Goal: Information Seeking & Learning: Learn about a topic

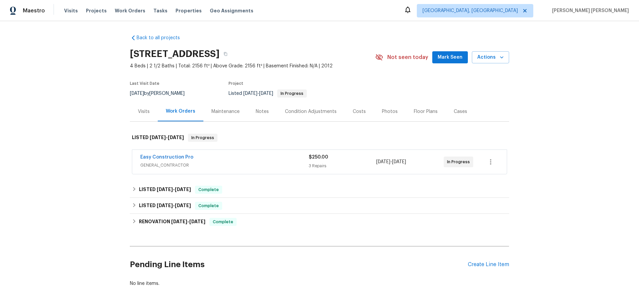
click at [233, 155] on div "Easy Construction Pro" at bounding box center [224, 158] width 168 height 8
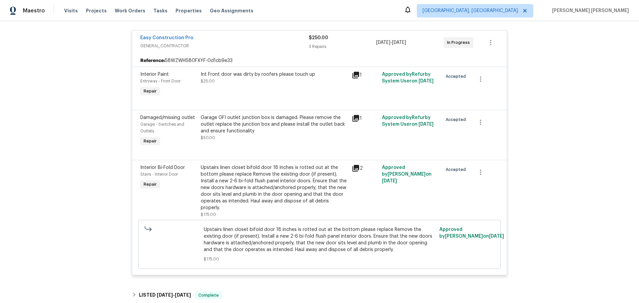
scroll to position [127, 0]
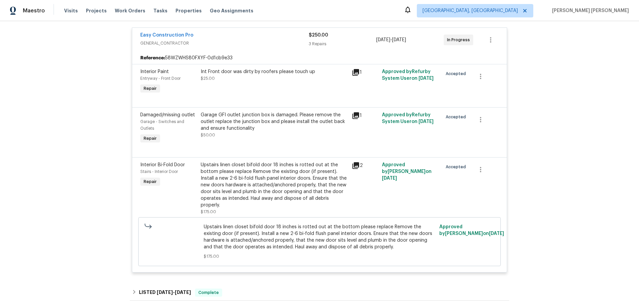
click at [355, 115] on icon at bounding box center [355, 115] width 7 height 7
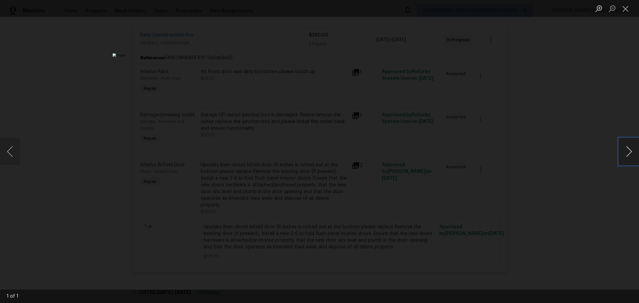
click at [625, 159] on button "Next image" at bounding box center [628, 151] width 20 height 27
click at [622, 160] on button "Next image" at bounding box center [628, 151] width 20 height 27
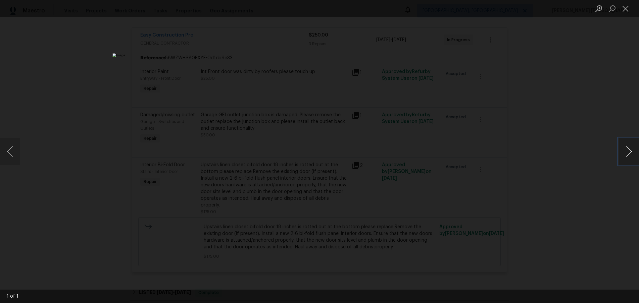
click at [622, 160] on button "Next image" at bounding box center [628, 151] width 20 height 27
click at [563, 225] on div "Lightbox" at bounding box center [319, 151] width 639 height 303
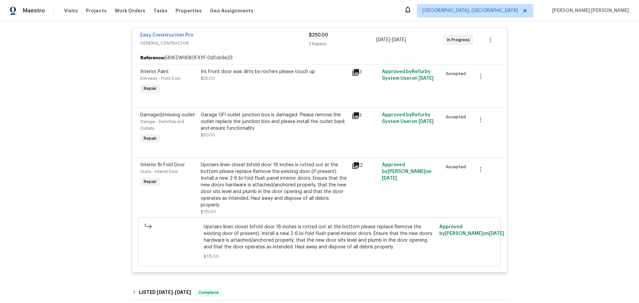
click at [563, 225] on div "Back to all projects 4121 Shelter Bay Dr, Kissimmee, FL 34746 4 Beds | 2 1/2 Ba…" at bounding box center [319, 162] width 639 height 282
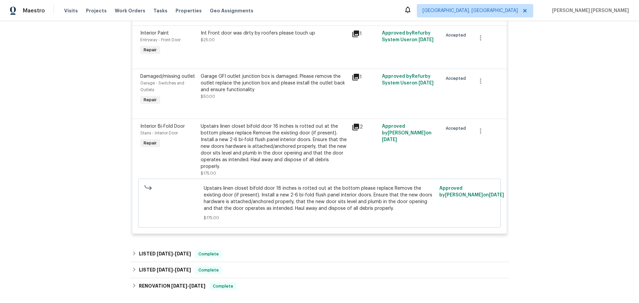
scroll to position [166, 0]
click at [356, 126] on icon at bounding box center [355, 126] width 7 height 7
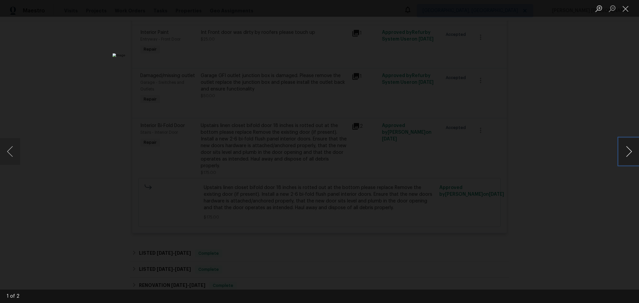
click at [621, 157] on button "Next image" at bounding box center [628, 151] width 20 height 27
drag, startPoint x: 629, startPoint y: 153, endPoint x: 604, endPoint y: 161, distance: 25.9
click at [629, 153] on button "Next image" at bounding box center [628, 151] width 20 height 27
click at [544, 167] on div "Lightbox" at bounding box center [319, 151] width 639 height 303
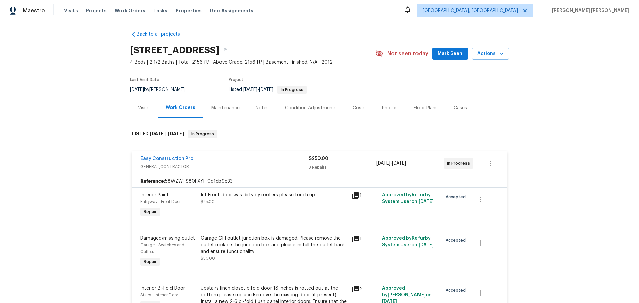
scroll to position [0, 0]
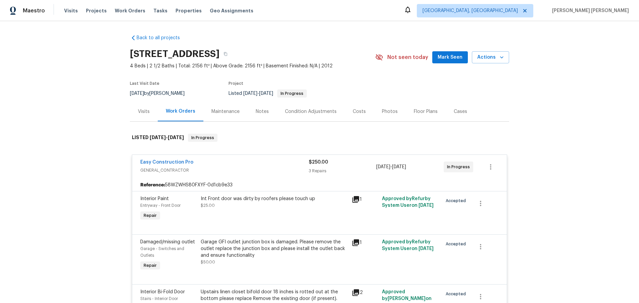
click at [142, 112] on div "Visits" at bounding box center [144, 111] width 12 height 7
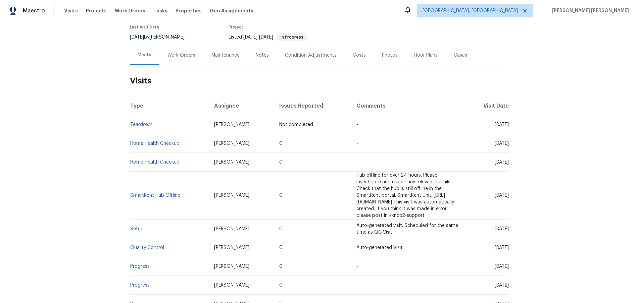
scroll to position [59, 0]
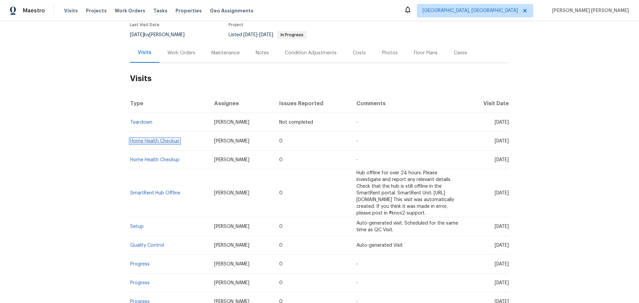
click at [160, 139] on link "Home Health Checkup" at bounding box center [154, 141] width 49 height 5
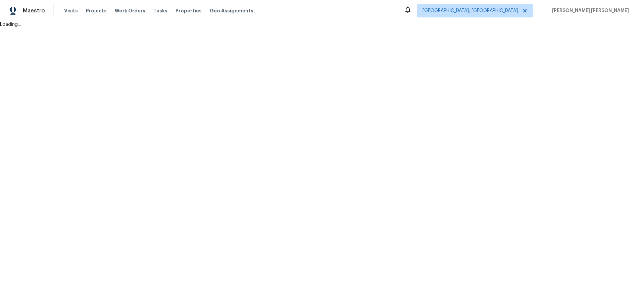
click at [160, 28] on html "Maestro Visits Projects Work Orders Tasks Properties Geo Assignments Albuquerqu…" at bounding box center [319, 14] width 639 height 28
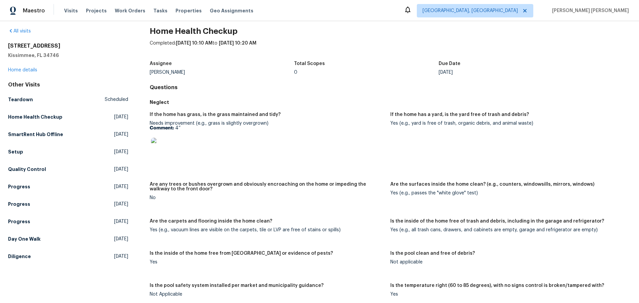
scroll to position [6, 0]
click at [26, 71] on link "Home details" at bounding box center [22, 70] width 29 height 5
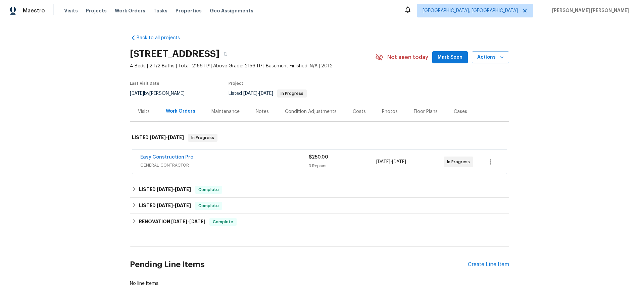
click at [178, 161] on div "Easy Construction Pro" at bounding box center [224, 158] width 168 height 8
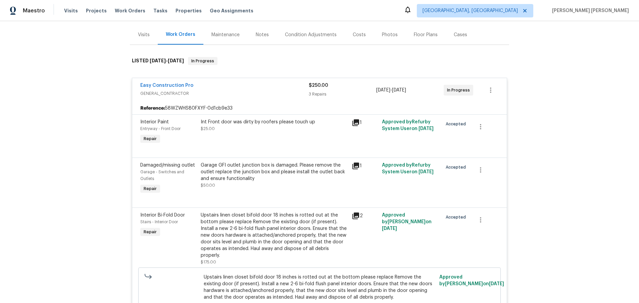
scroll to position [77, 0]
click at [576, 135] on div "Back to all projects 4121 Shelter Bay Dr, Kissimmee, FL 34746 4 Beds | 2 1/2 Ba…" at bounding box center [319, 162] width 639 height 282
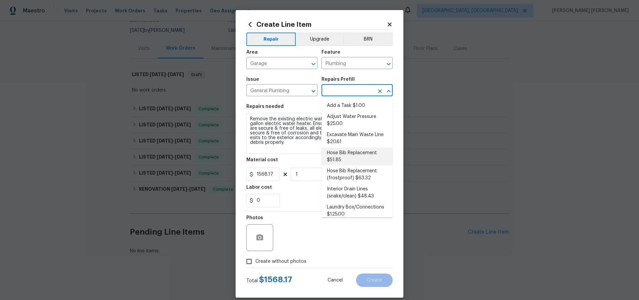
scroll to position [63, 0]
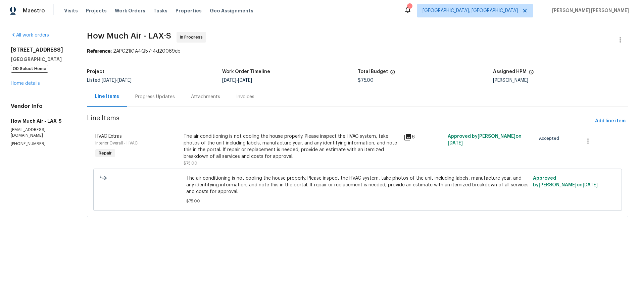
click at [406, 137] on icon at bounding box center [407, 137] width 7 height 7
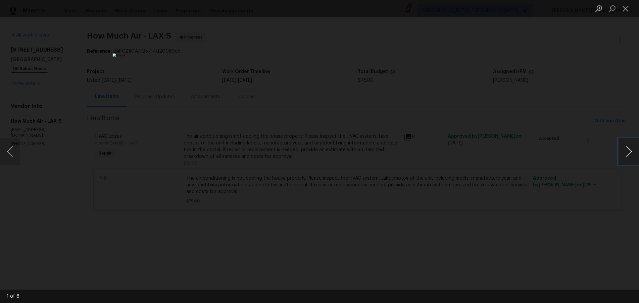
click at [630, 154] on button "Next image" at bounding box center [628, 151] width 20 height 27
click at [629, 155] on button "Next image" at bounding box center [628, 151] width 20 height 27
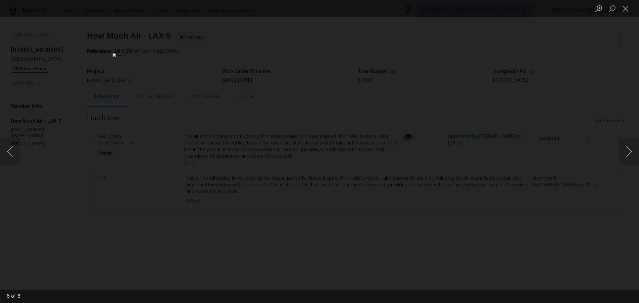
click at [586, 206] on div "Lightbox" at bounding box center [319, 151] width 639 height 303
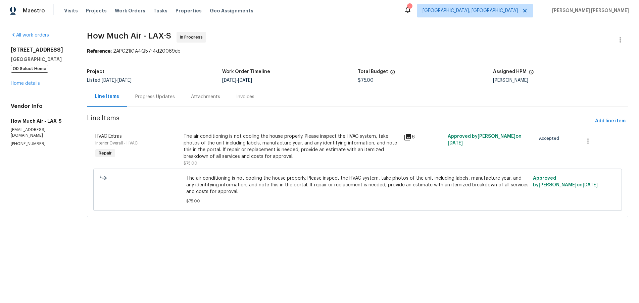
click at [30, 86] on div "1014 London Cir Placentia, CA 92870 OD Select Home Home details" at bounding box center [41, 67] width 60 height 40
click at [35, 86] on div "1014 London Cir Placentia, CA 92870 OD Select Home Home details" at bounding box center [41, 67] width 60 height 40
click at [31, 82] on link "Home details" at bounding box center [25, 83] width 29 height 5
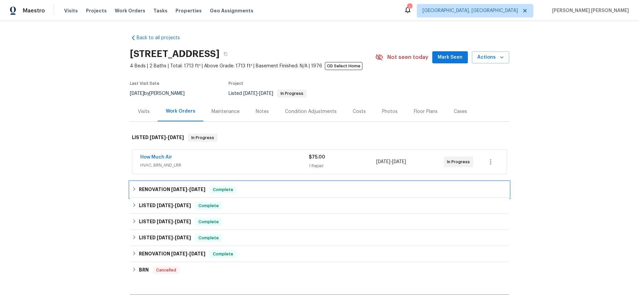
click at [148, 189] on h6 "RENOVATION 6/9/25 - 6/9/25" at bounding box center [172, 190] width 66 height 8
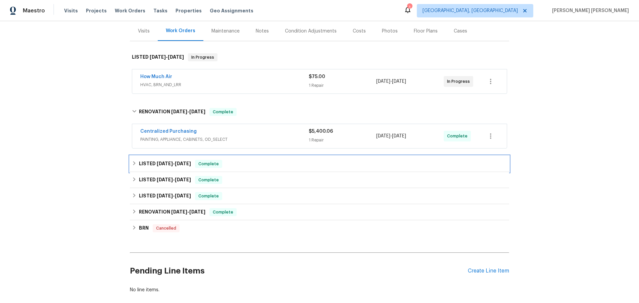
click at [164, 164] on span "5/16/25" at bounding box center [165, 163] width 16 height 5
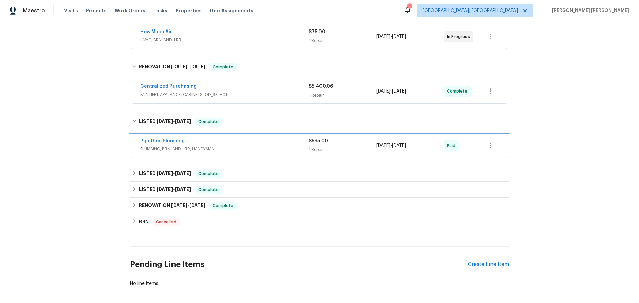
scroll to position [144, 0]
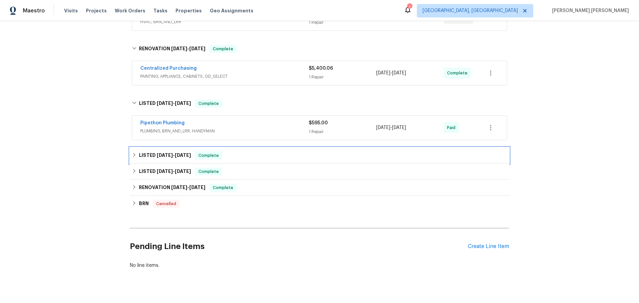
click at [167, 155] on span "4/28/25" at bounding box center [165, 155] width 16 height 5
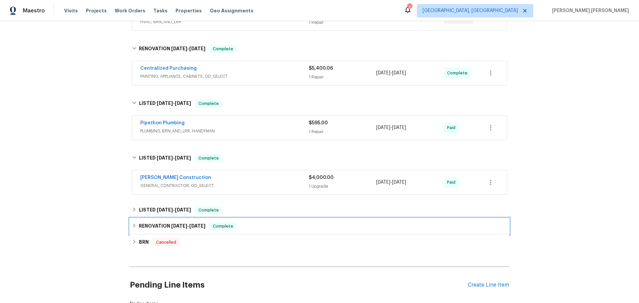
click at [186, 219] on div "RENOVATION 1/10/25 - 3/20/25 Complete" at bounding box center [319, 226] width 379 height 16
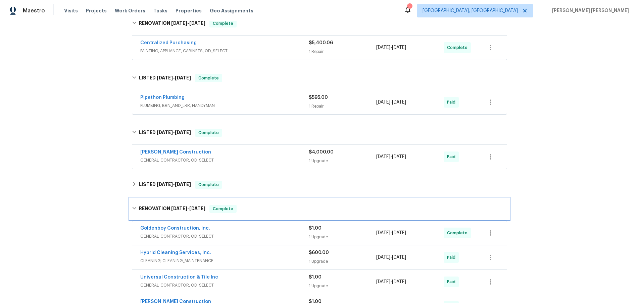
scroll to position [0, 0]
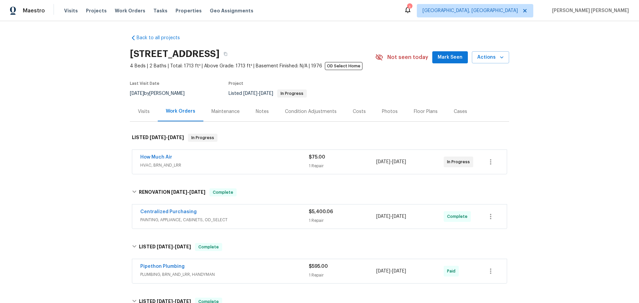
click at [258, 162] on span "HVAC, BRN_AND_LRR" at bounding box center [224, 165] width 168 height 7
click at [258, 162] on div "How Much Air" at bounding box center [224, 158] width 168 height 8
click at [156, 156] on link "How Much Air" at bounding box center [156, 157] width 32 height 5
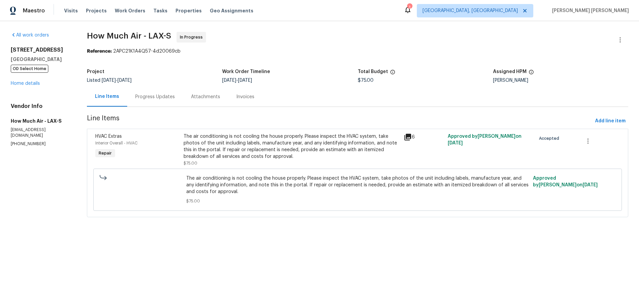
click at [407, 134] on icon at bounding box center [407, 137] width 7 height 7
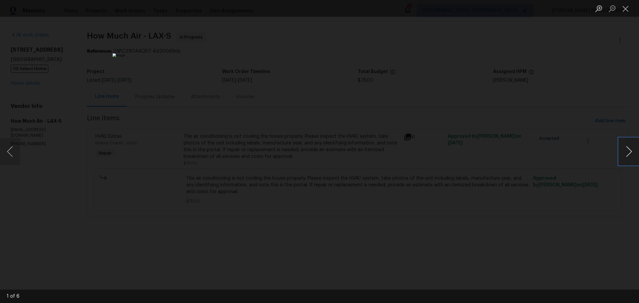
click at [627, 155] on button "Next image" at bounding box center [628, 151] width 20 height 27
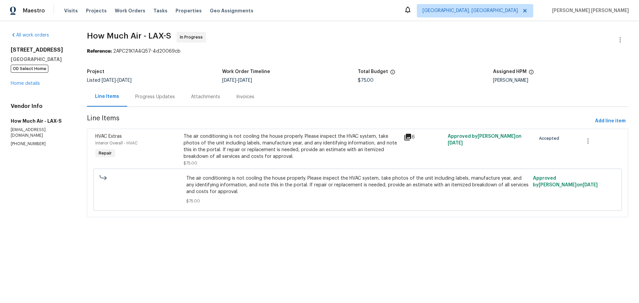
click at [405, 137] on icon at bounding box center [407, 137] width 7 height 7
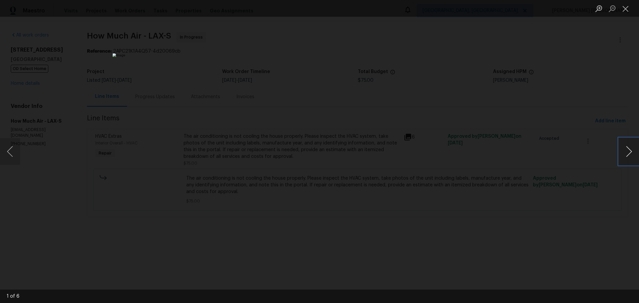
click at [627, 154] on button "Next image" at bounding box center [628, 151] width 20 height 27
click at [622, 8] on button "Close lightbox" at bounding box center [624, 9] width 13 height 12
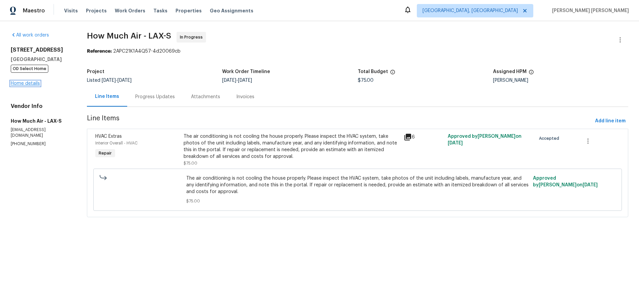
click at [30, 82] on link "Home details" at bounding box center [25, 83] width 29 height 5
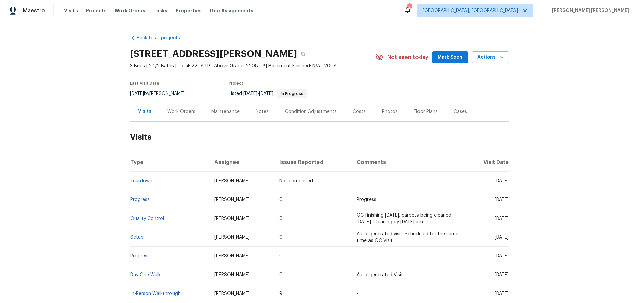
click at [178, 113] on div "Work Orders" at bounding box center [181, 111] width 28 height 7
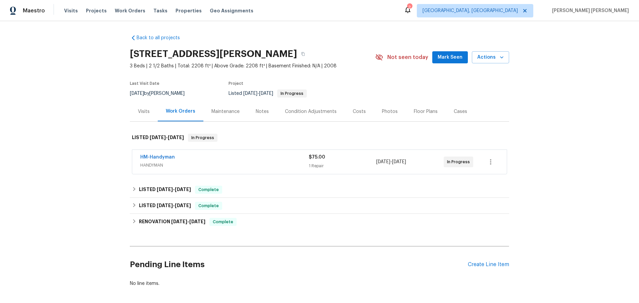
click at [262, 178] on div "Back to all projects [STREET_ADDRESS] 3 Beds | 2 1/2 Baths | Total: 2208 ft² | …" at bounding box center [319, 160] width 379 height 263
drag, startPoint x: 258, startPoint y: 168, endPoint x: 260, endPoint y: 165, distance: 3.9
click at [258, 168] on span "HANDYMAN" at bounding box center [224, 165] width 168 height 7
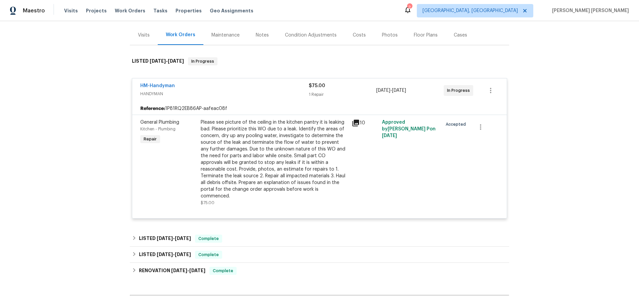
scroll to position [77, 0]
click at [361, 124] on div "10" at bounding box center [364, 123] width 26 height 8
click at [357, 123] on icon at bounding box center [355, 123] width 8 height 8
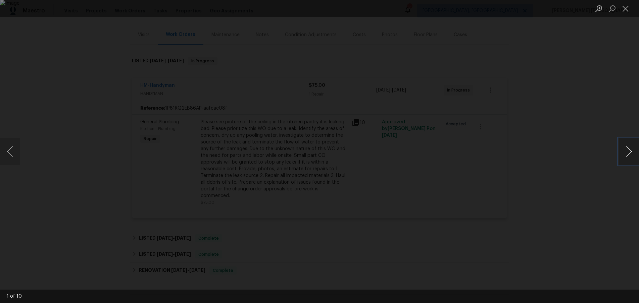
click at [627, 157] on button "Next image" at bounding box center [628, 151] width 20 height 27
click at [14, 155] on button "Previous image" at bounding box center [10, 151] width 20 height 27
click at [634, 152] on button "Next image" at bounding box center [628, 151] width 20 height 27
click at [628, 153] on button "Next image" at bounding box center [628, 151] width 20 height 27
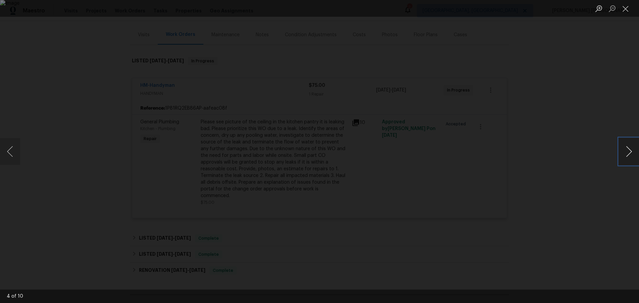
click at [628, 153] on button "Next image" at bounding box center [628, 151] width 20 height 27
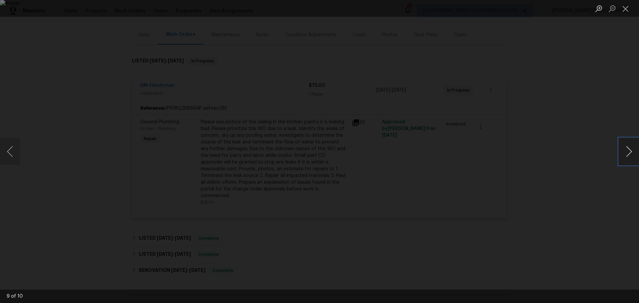
click at [628, 153] on button "Next image" at bounding box center [628, 151] width 20 height 27
click at [581, 230] on div "Lightbox" at bounding box center [319, 151] width 639 height 303
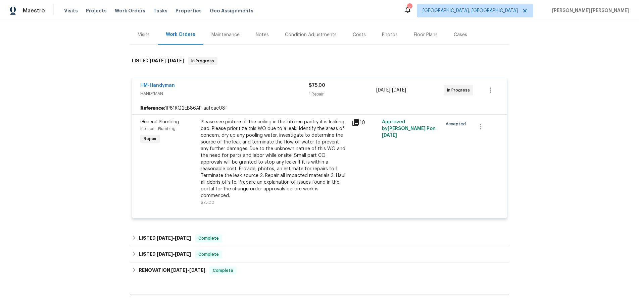
click at [154, 82] on span "HM-Handyman" at bounding box center [157, 85] width 35 height 7
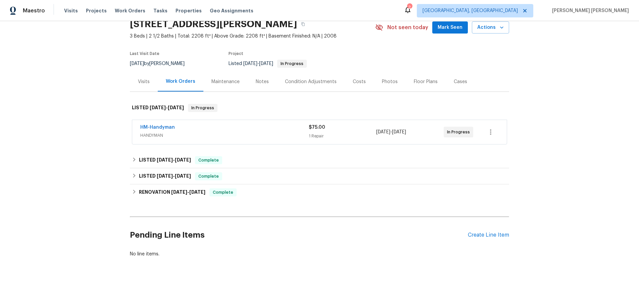
scroll to position [30, 0]
click at [164, 128] on link "HM-Handyman" at bounding box center [157, 127] width 35 height 5
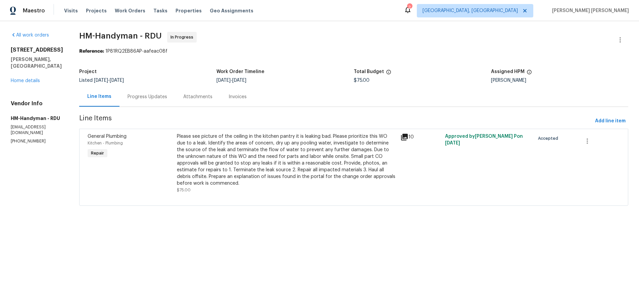
click at [158, 99] on div "Progress Updates" at bounding box center [147, 97] width 40 height 7
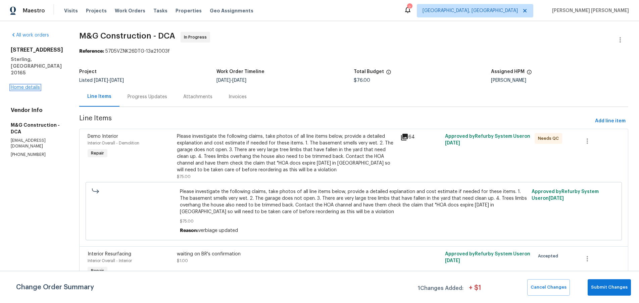
click at [30, 85] on link "Home details" at bounding box center [25, 87] width 29 height 5
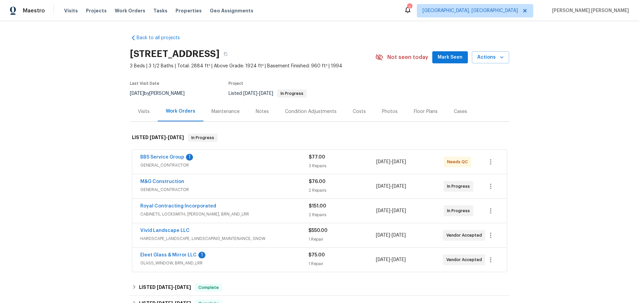
click at [350, 163] on div "3 Repairs" at bounding box center [342, 166] width 67 height 7
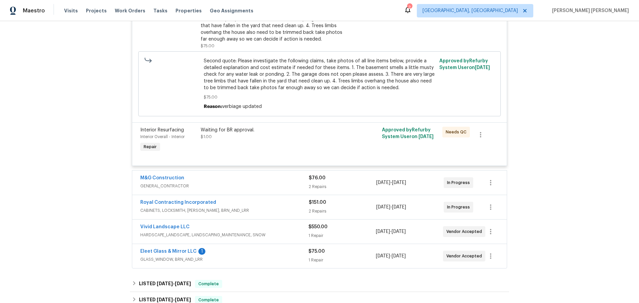
scroll to position [277, 0]
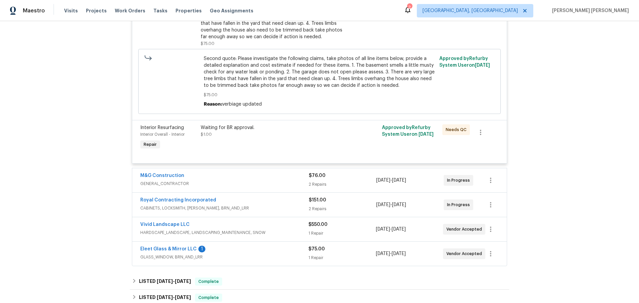
click at [285, 185] on span "GENERAL_CONTRACTOR" at bounding box center [224, 183] width 168 height 7
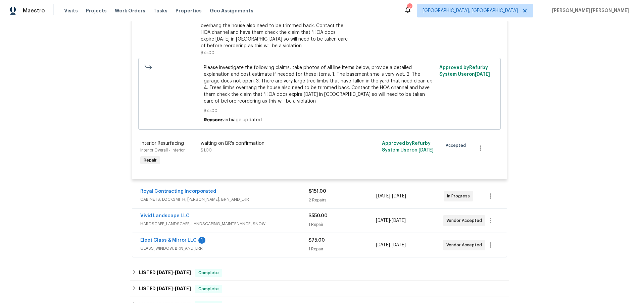
scroll to position [500, 0]
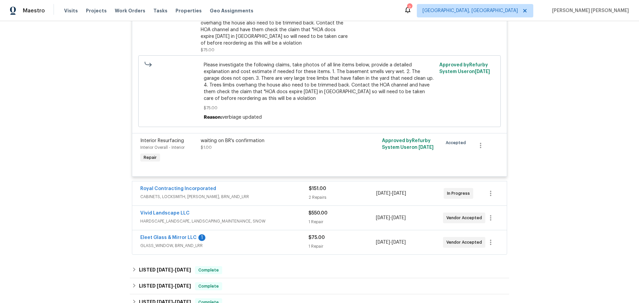
click at [286, 192] on div "Royal Contracting Incorporated" at bounding box center [224, 189] width 168 height 8
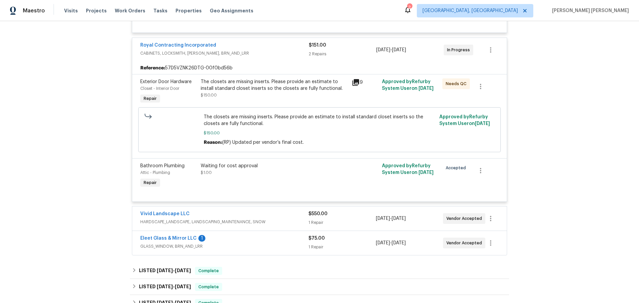
scroll to position [657, 0]
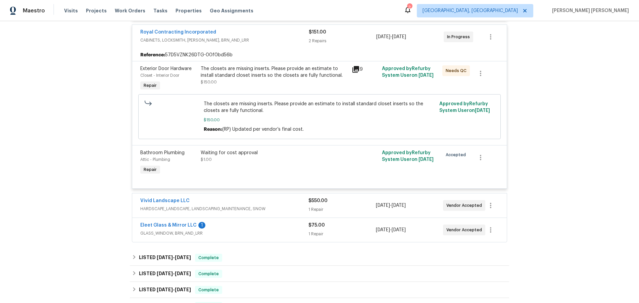
click at [285, 200] on div "Vivid Landscape LLC" at bounding box center [224, 202] width 168 height 8
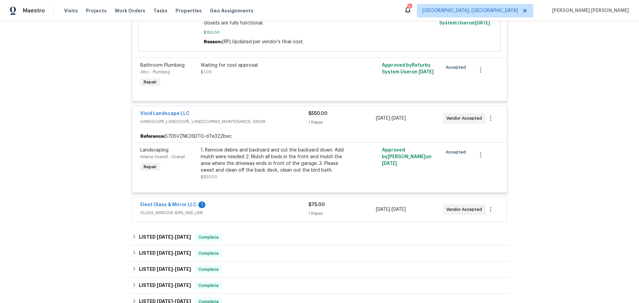
scroll to position [749, 0]
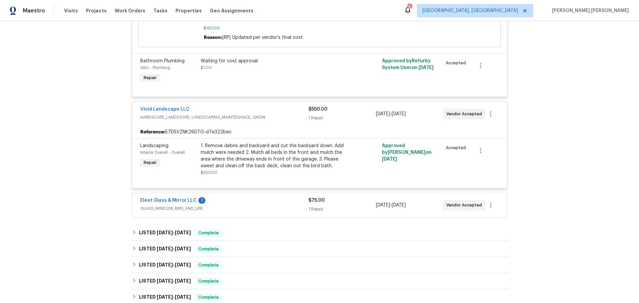
click at [280, 203] on div "Eleet Glass & Mirror LLC 1" at bounding box center [224, 201] width 168 height 8
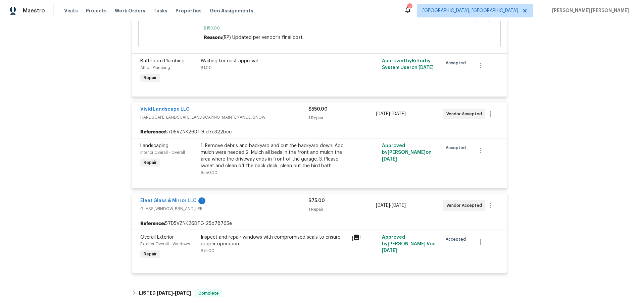
click at [355, 239] on icon at bounding box center [355, 238] width 8 height 8
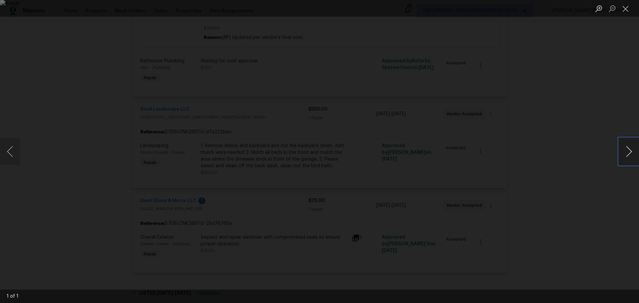
click at [630, 160] on button "Next image" at bounding box center [628, 151] width 20 height 27
click at [630, 159] on button "Next image" at bounding box center [628, 151] width 20 height 27
click at [576, 211] on div "Lightbox" at bounding box center [319, 151] width 639 height 303
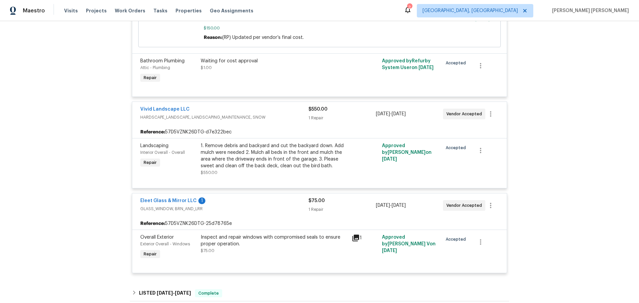
click at [582, 210] on div "Back to all projects 20687 Smithfield Ct, Sterling, VA 20165 3 Beds | 3 1/2 Bat…" at bounding box center [319, 162] width 639 height 282
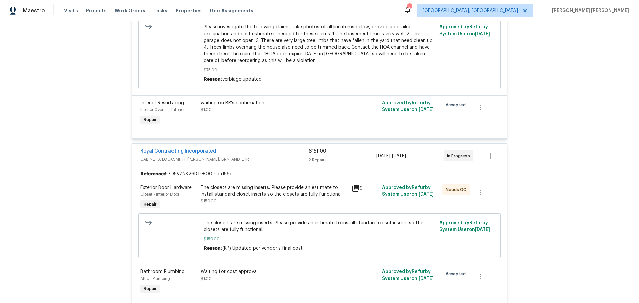
scroll to position [552, 0]
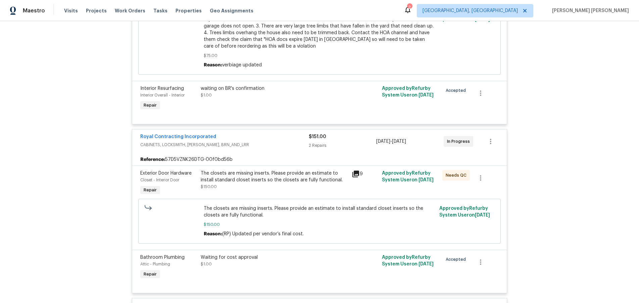
click at [360, 175] on div "9" at bounding box center [364, 174] width 26 height 8
click at [358, 175] on icon at bounding box center [355, 174] width 7 height 7
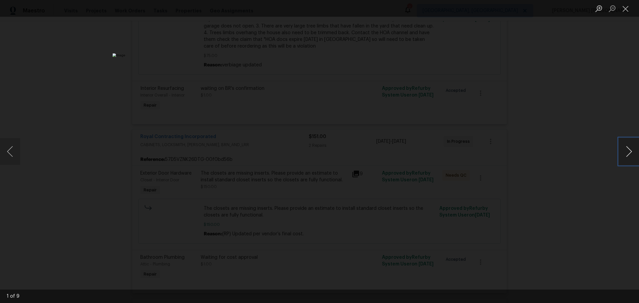
click at [629, 151] on button "Next image" at bounding box center [628, 151] width 20 height 27
click at [597, 187] on div "Lightbox" at bounding box center [319, 151] width 639 height 303
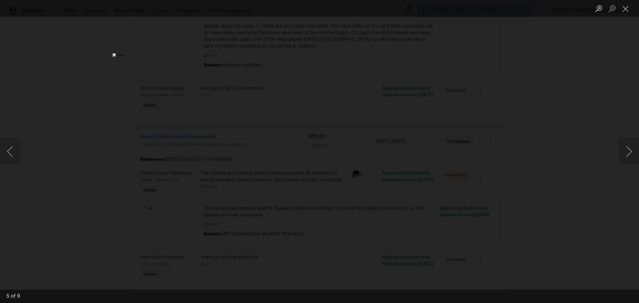
click at [597, 187] on div "Lightbox" at bounding box center [319, 151] width 639 height 303
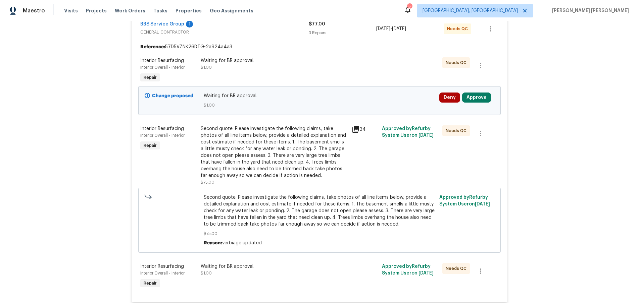
scroll to position [76, 0]
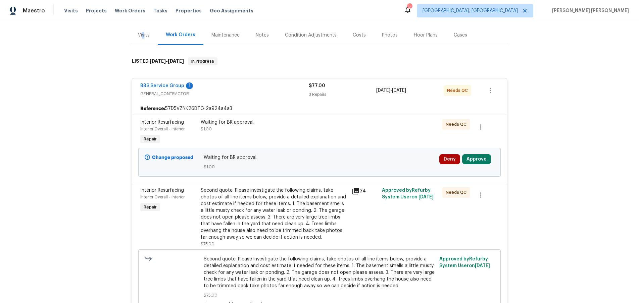
click at [143, 34] on div "Visits" at bounding box center [144, 35] width 12 height 7
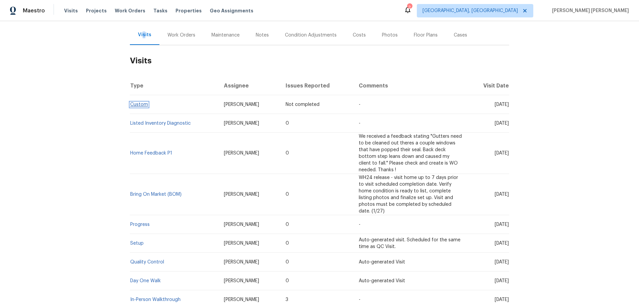
click at [136, 104] on link "Custom" at bounding box center [139, 104] width 18 height 5
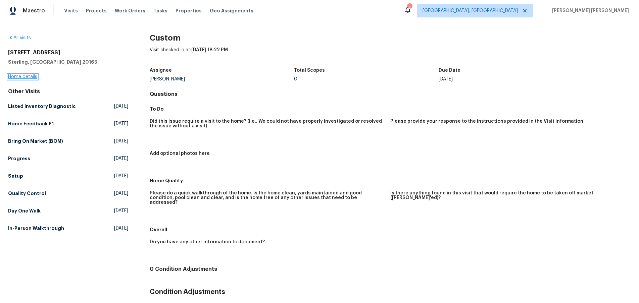
click at [23, 77] on link "Home details" at bounding box center [22, 76] width 29 height 5
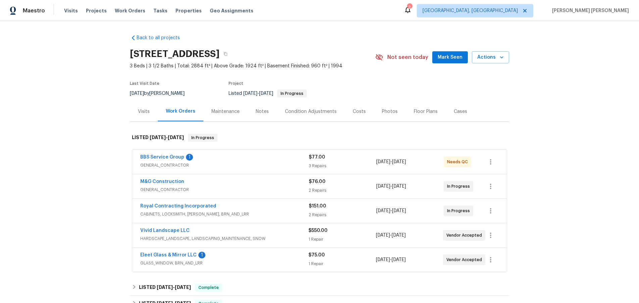
click at [150, 111] on div "Visits" at bounding box center [144, 112] width 28 height 20
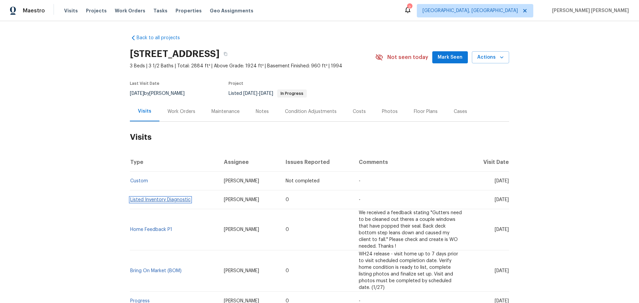
click at [176, 200] on link "Listed Inventory Diagnostic" at bounding box center [160, 200] width 60 height 5
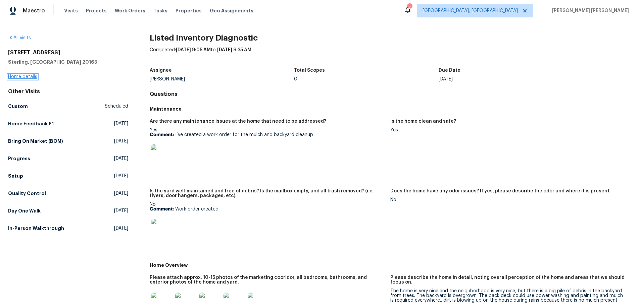
click at [24, 76] on link "Home details" at bounding box center [22, 76] width 29 height 5
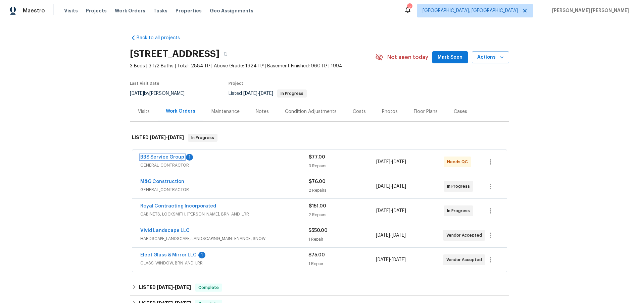
click at [148, 158] on link "BBS Service Group" at bounding box center [162, 157] width 44 height 5
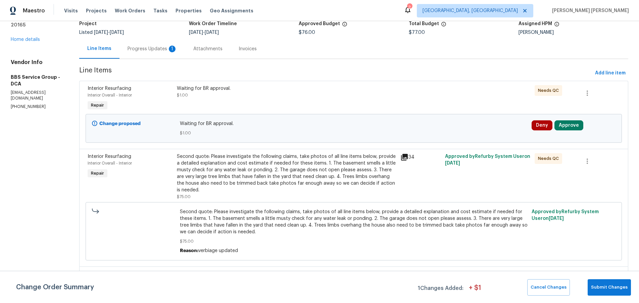
scroll to position [49, 0]
drag, startPoint x: 398, startPoint y: 157, endPoint x: 421, endPoint y: 199, distance: 47.4
click at [400, 157] on icon at bounding box center [404, 156] width 8 height 8
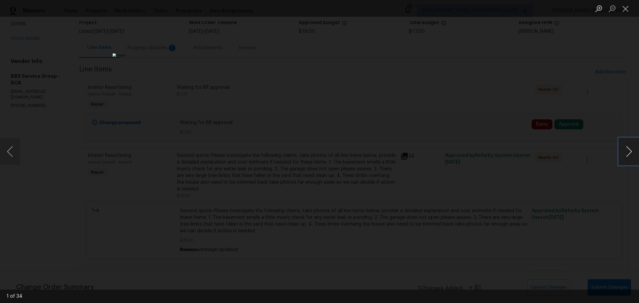
click at [627, 153] on button "Next image" at bounding box center [628, 151] width 20 height 27
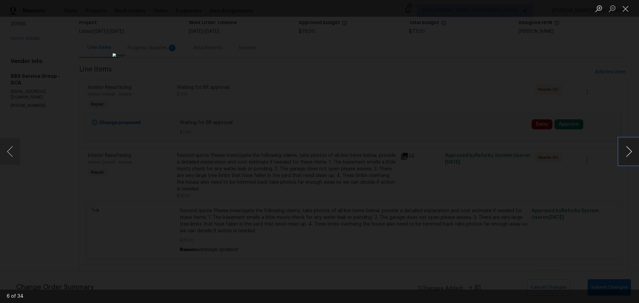
click at [627, 153] on button "Next image" at bounding box center [628, 151] width 20 height 27
click at [6, 152] on button "Previous image" at bounding box center [10, 151] width 20 height 27
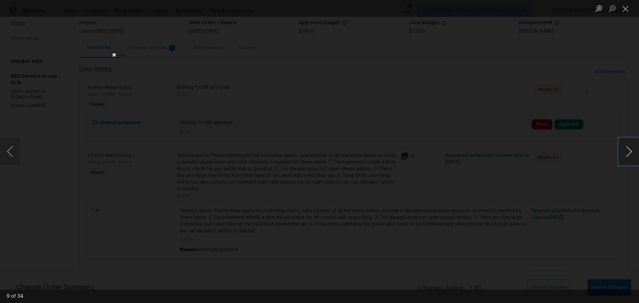
click at [625, 159] on button "Next image" at bounding box center [628, 151] width 20 height 27
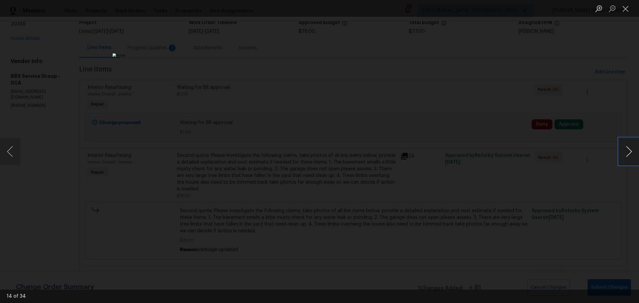
click at [625, 159] on button "Next image" at bounding box center [628, 151] width 20 height 27
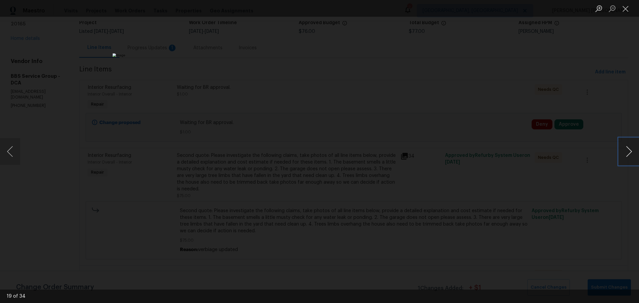
click at [625, 159] on button "Next image" at bounding box center [628, 151] width 20 height 27
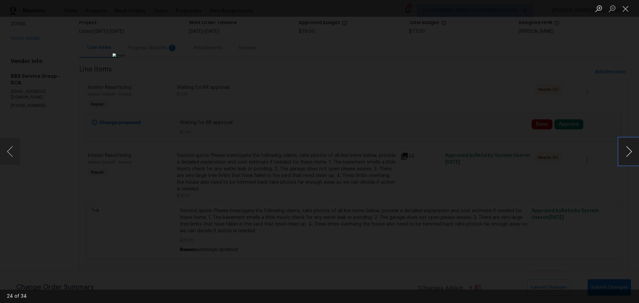
click at [625, 159] on button "Next image" at bounding box center [628, 151] width 20 height 27
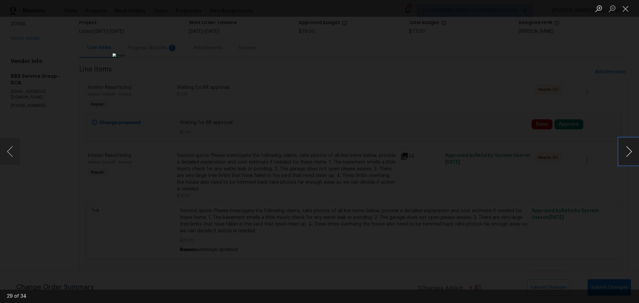
click at [625, 159] on button "Next image" at bounding box center [628, 151] width 20 height 27
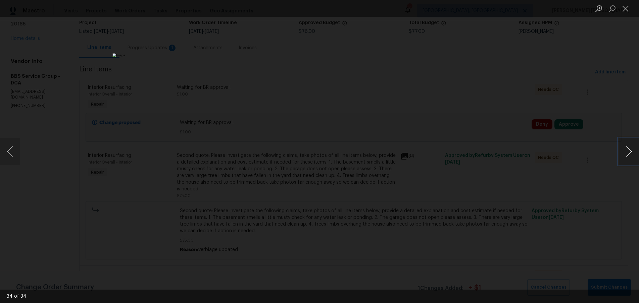
click at [625, 159] on button "Next image" at bounding box center [628, 151] width 20 height 27
click at [567, 236] on div "Lightbox" at bounding box center [319, 151] width 639 height 303
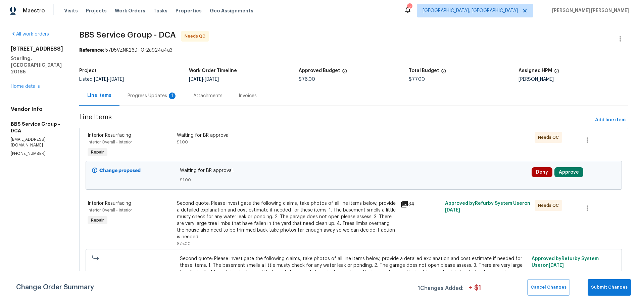
scroll to position [0, 0]
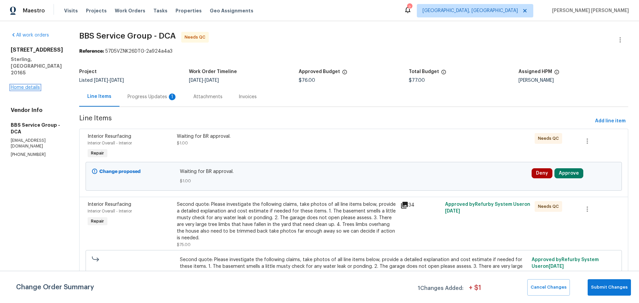
click at [33, 85] on link "Home details" at bounding box center [25, 87] width 29 height 5
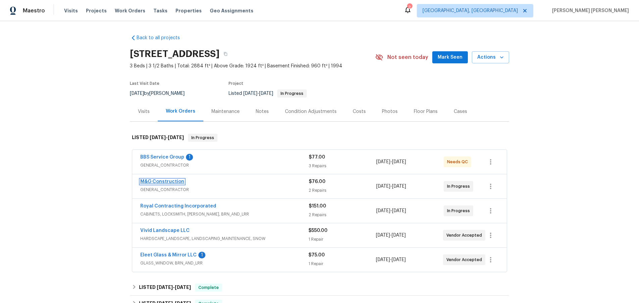
click at [167, 180] on link "M&G Construction" at bounding box center [162, 181] width 44 height 5
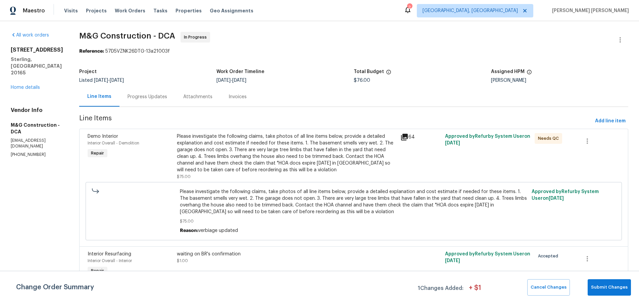
click at [404, 137] on icon at bounding box center [404, 137] width 7 height 7
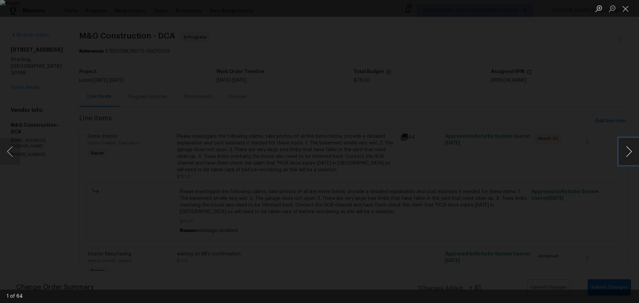
click at [625, 158] on button "Next image" at bounding box center [628, 151] width 20 height 27
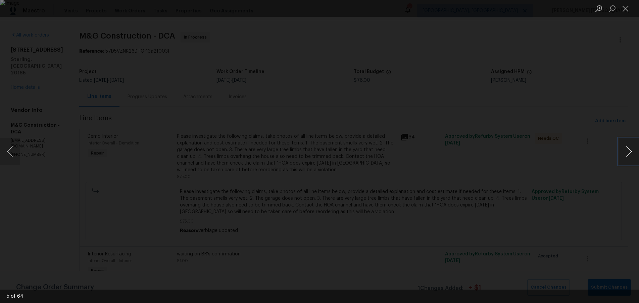
click at [625, 158] on button "Next image" at bounding box center [628, 151] width 20 height 27
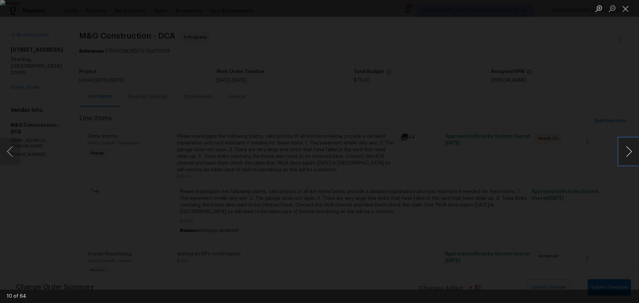
click at [625, 158] on button "Next image" at bounding box center [628, 151] width 20 height 27
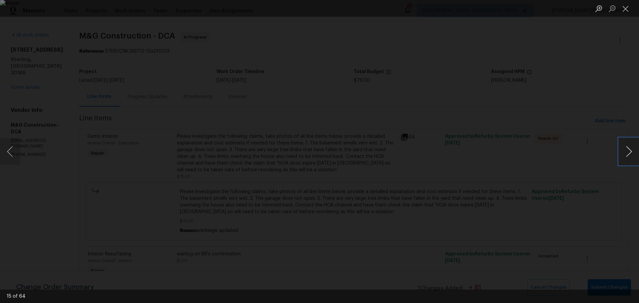
click at [625, 158] on button "Next image" at bounding box center [628, 151] width 20 height 27
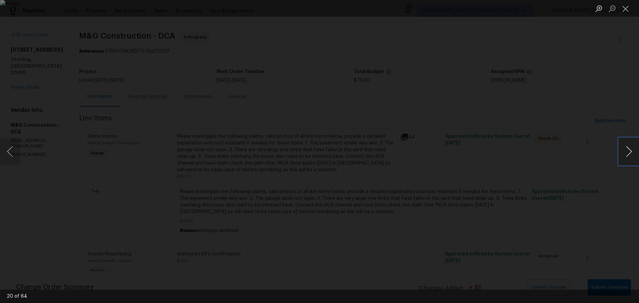
click at [625, 158] on button "Next image" at bounding box center [628, 151] width 20 height 27
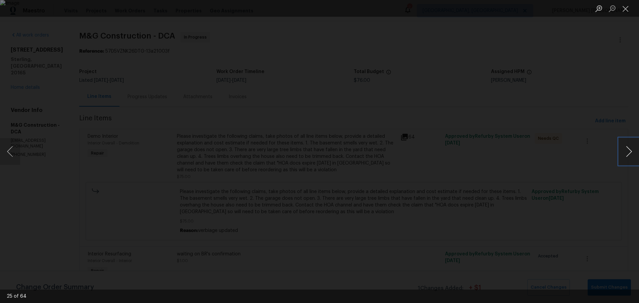
click at [625, 158] on button "Next image" at bounding box center [628, 151] width 20 height 27
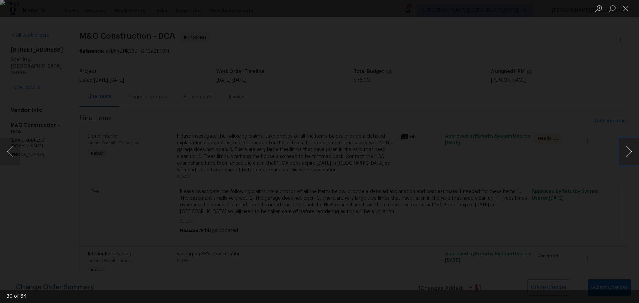
click at [625, 158] on button "Next image" at bounding box center [628, 151] width 20 height 27
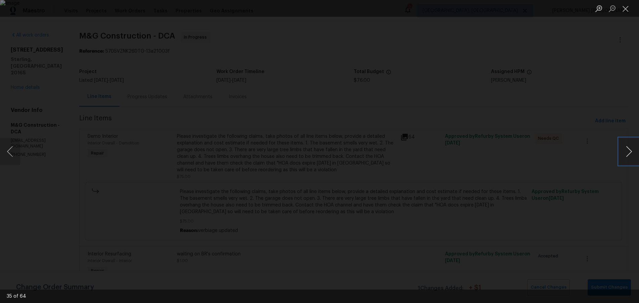
click at [625, 158] on button "Next image" at bounding box center [628, 151] width 20 height 27
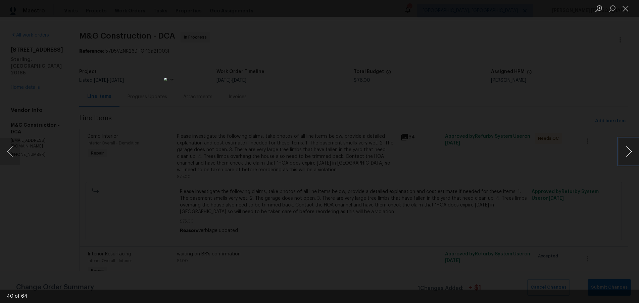
click at [625, 158] on button "Next image" at bounding box center [628, 151] width 20 height 27
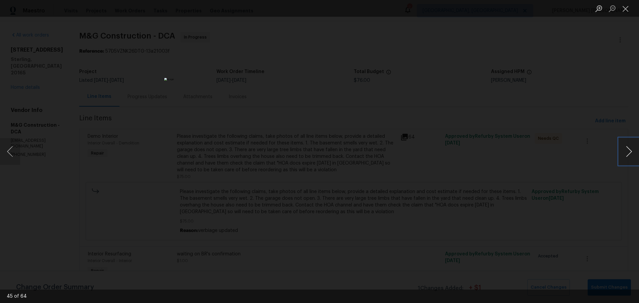
click at [625, 158] on button "Next image" at bounding box center [628, 151] width 20 height 27
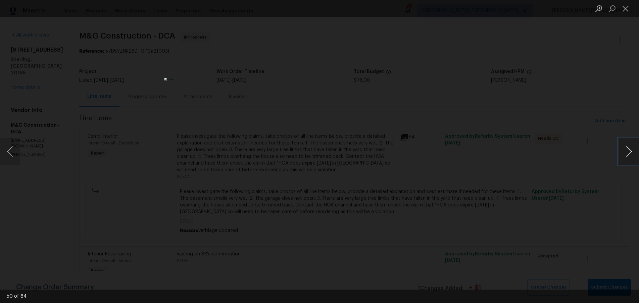
click at [625, 158] on button "Next image" at bounding box center [628, 151] width 20 height 27
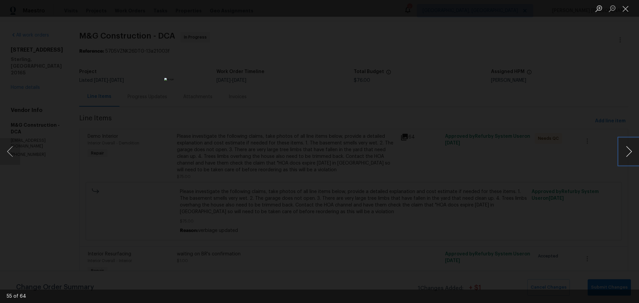
click at [625, 158] on button "Next image" at bounding box center [628, 151] width 20 height 27
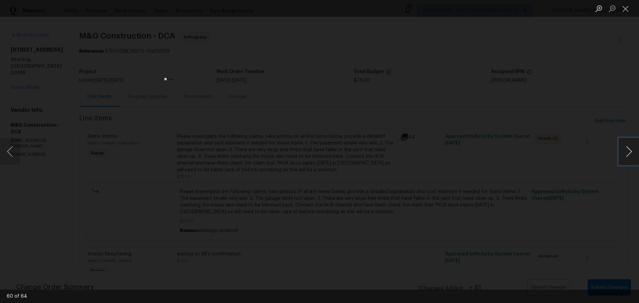
click at [625, 158] on button "Next image" at bounding box center [628, 151] width 20 height 27
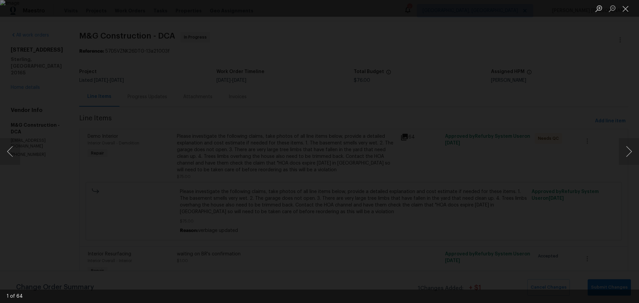
click at [69, 49] on div "Lightbox" at bounding box center [319, 151] width 639 height 303
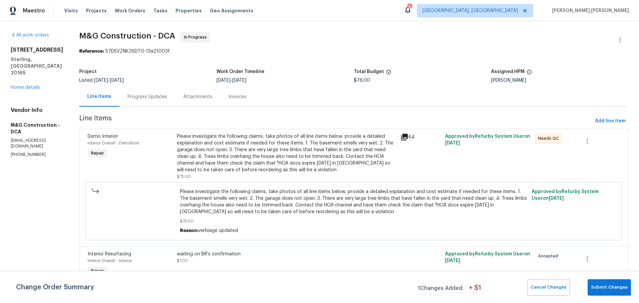
drag, startPoint x: 69, startPoint y: 49, endPoint x: 69, endPoint y: 53, distance: 3.4
click at [68, 50] on div "Lightbox" at bounding box center [319, 151] width 639 height 303
click at [39, 85] on link "Home details" at bounding box center [25, 87] width 29 height 5
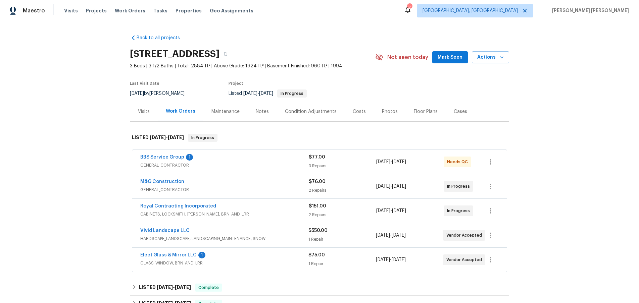
click at [147, 111] on div "Visits" at bounding box center [144, 111] width 12 height 7
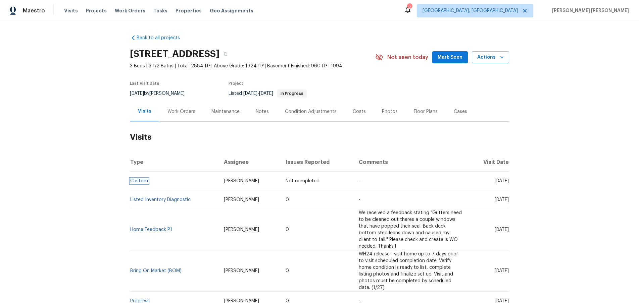
click at [137, 182] on link "Custom" at bounding box center [139, 181] width 18 height 5
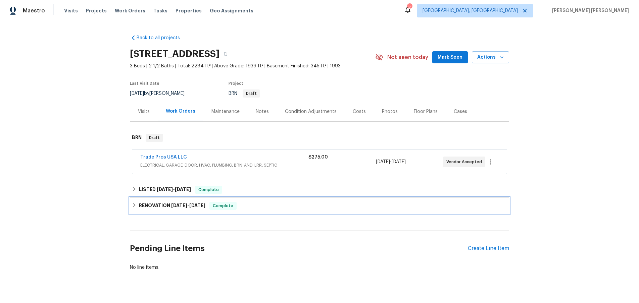
drag, startPoint x: 133, startPoint y: 205, endPoint x: 149, endPoint y: 207, distance: 15.5
click at [135, 205] on icon at bounding box center [134, 205] width 5 height 5
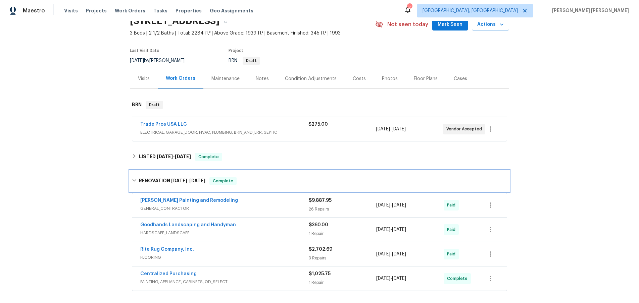
scroll to position [41, 0]
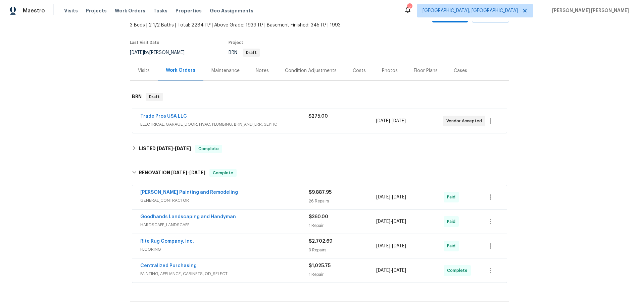
click at [271, 202] on span "GENERAL_CONTRACTOR" at bounding box center [224, 200] width 168 height 7
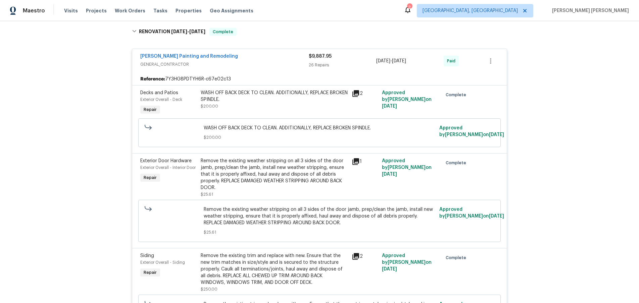
scroll to position [0, 0]
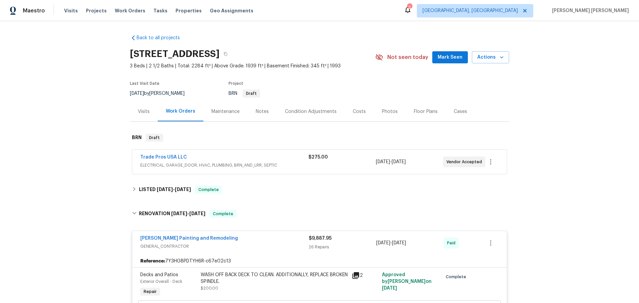
click at [291, 154] on div "Trade Pros USA LLC" at bounding box center [224, 158] width 168 height 8
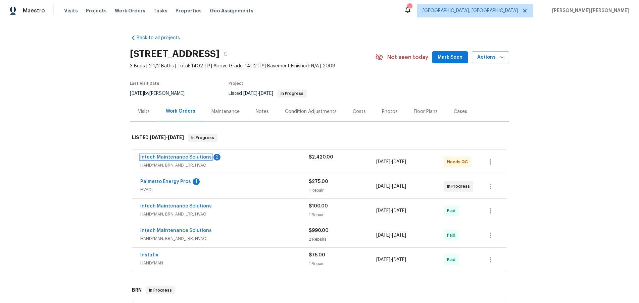
click at [165, 155] on link "Intech Maintenance Solutions" at bounding box center [175, 157] width 71 height 5
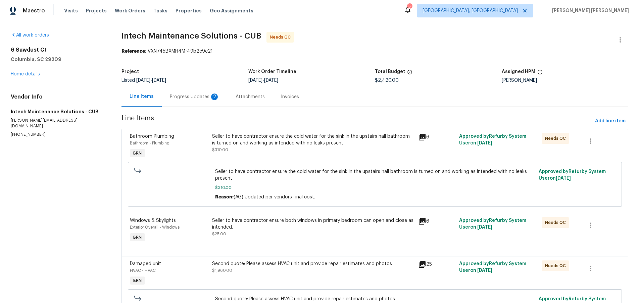
click at [190, 98] on div "Progress Updates 2" at bounding box center [195, 97] width 50 height 7
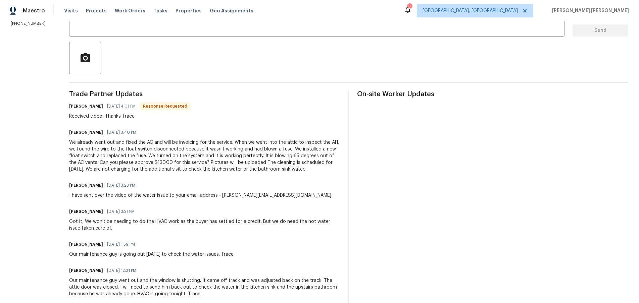
scroll to position [60, 0]
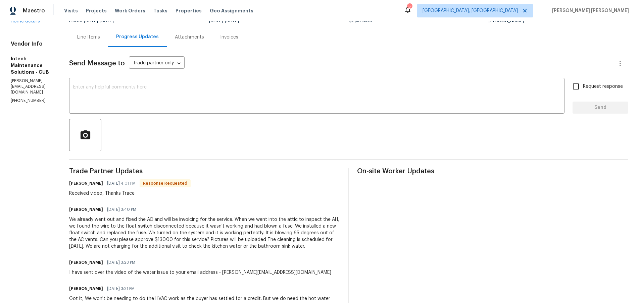
click at [88, 36] on div "Line Items" at bounding box center [88, 37] width 23 height 7
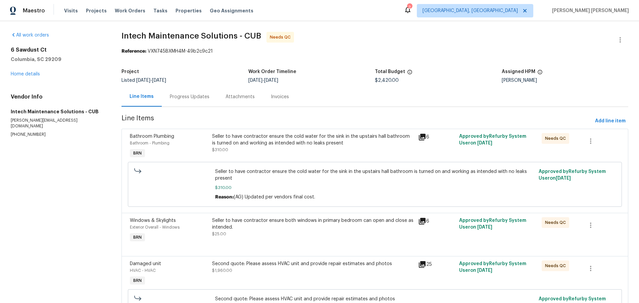
click at [200, 100] on div "Progress Updates" at bounding box center [190, 97] width 40 height 7
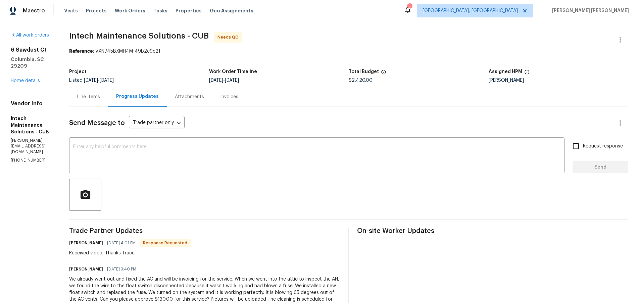
click at [94, 98] on div "Line Items" at bounding box center [88, 97] width 23 height 7
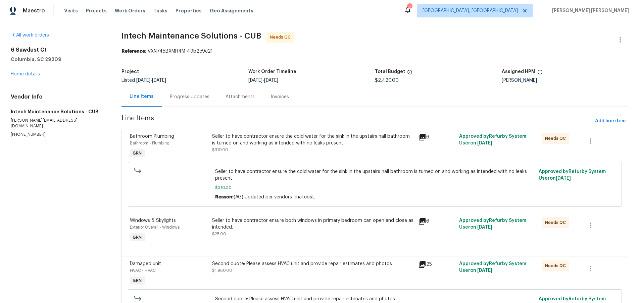
click at [94, 98] on h4 "Vendor Info" at bounding box center [58, 97] width 95 height 7
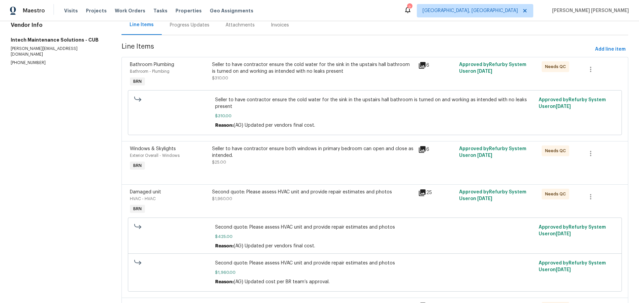
scroll to position [75, 0]
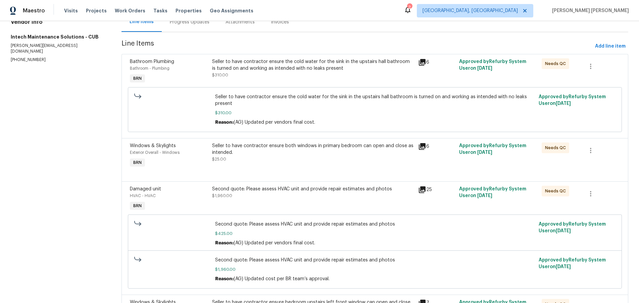
click at [421, 150] on icon at bounding box center [422, 146] width 7 height 7
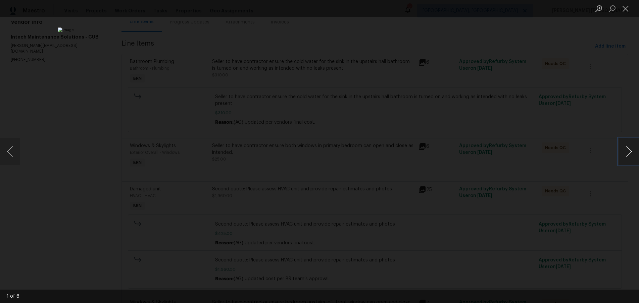
click at [624, 155] on button "Next image" at bounding box center [628, 151] width 20 height 27
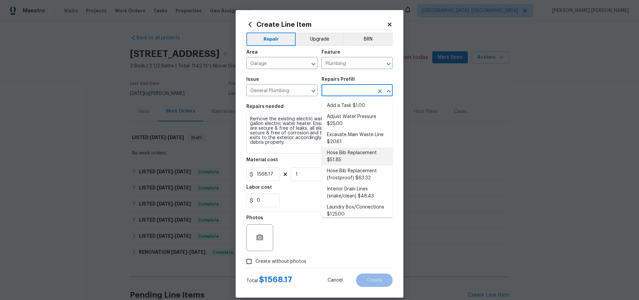
scroll to position [63, 0]
